Goal: Task Accomplishment & Management: Use online tool/utility

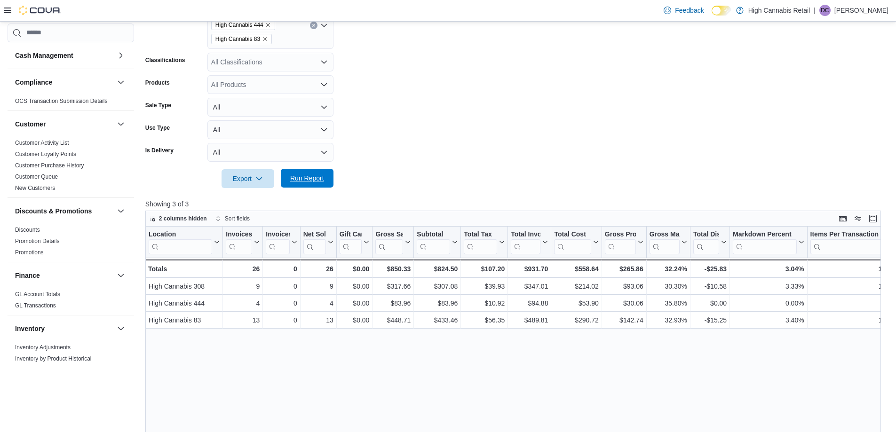
scroll to position [462, 0]
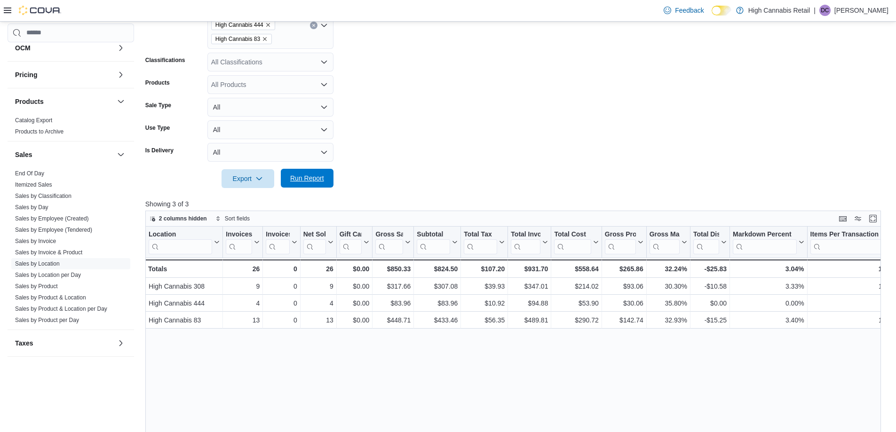
click at [312, 180] on span "Run Report" at bounding box center [307, 178] width 34 height 9
click at [319, 176] on span "Run Report" at bounding box center [307, 178] width 34 height 9
click at [495, 189] on div at bounding box center [516, 193] width 743 height 11
click at [395, 147] on form "Date Range [DATE] Locations High Cannabis 308 High Cannabis 444 High Cannabis 8…" at bounding box center [516, 78] width 743 height 220
click at [305, 192] on div at bounding box center [516, 193] width 743 height 11
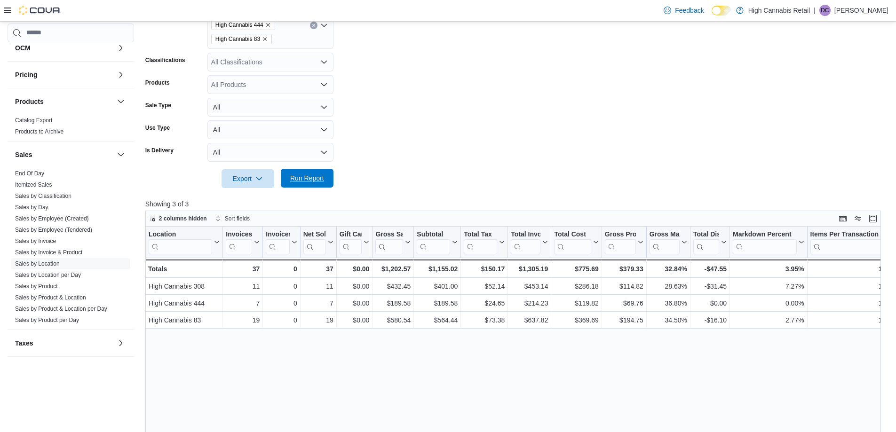
click at [309, 185] on span "Run Report" at bounding box center [306, 178] width 41 height 19
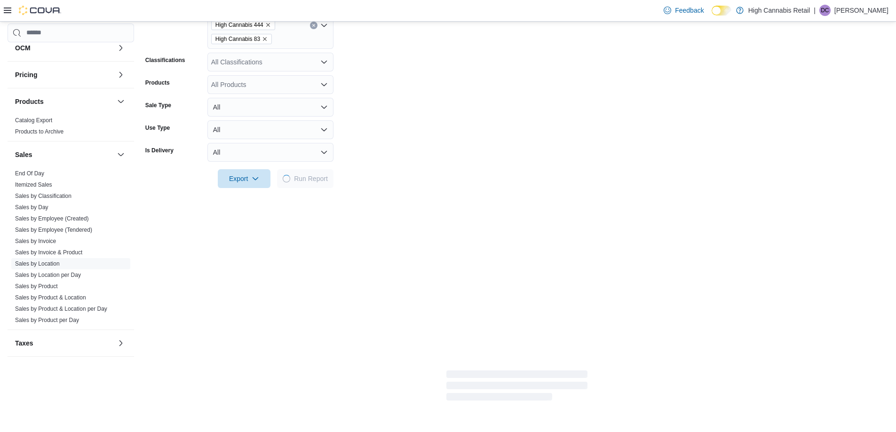
click at [422, 171] on form "Date Range [DATE] Locations High Cannabis 308 High Cannabis 444 High Cannabis 8…" at bounding box center [516, 78] width 743 height 220
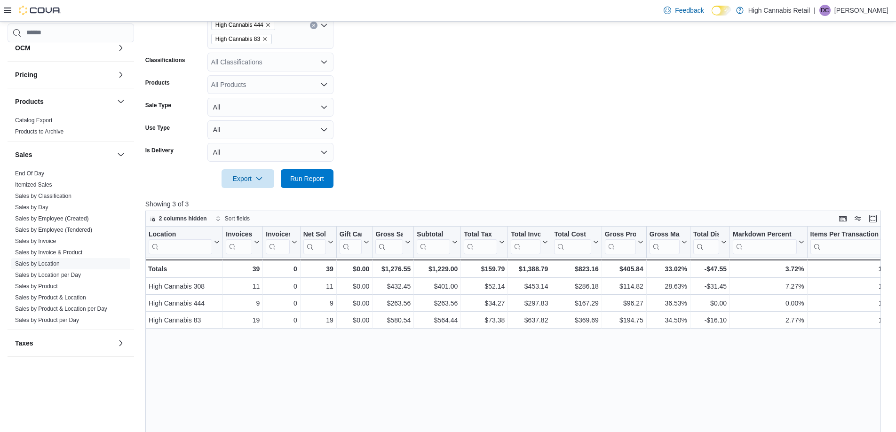
click at [420, 173] on form "Date Range [DATE] Locations High Cannabis 308 High Cannabis 444 High Cannabis 8…" at bounding box center [516, 78] width 743 height 220
click at [419, 174] on form "Date Range [DATE] Locations High Cannabis 308 High Cannabis 444 High Cannabis 8…" at bounding box center [516, 78] width 743 height 220
click at [458, 159] on form "Date Range [DATE] Locations High Cannabis 308 High Cannabis 444 High Cannabis 8…" at bounding box center [516, 78] width 743 height 220
click at [315, 171] on span "Run Report" at bounding box center [306, 178] width 41 height 19
click at [321, 183] on span "Run Report" at bounding box center [307, 178] width 34 height 9
